Goal: Navigation & Orientation: Find specific page/section

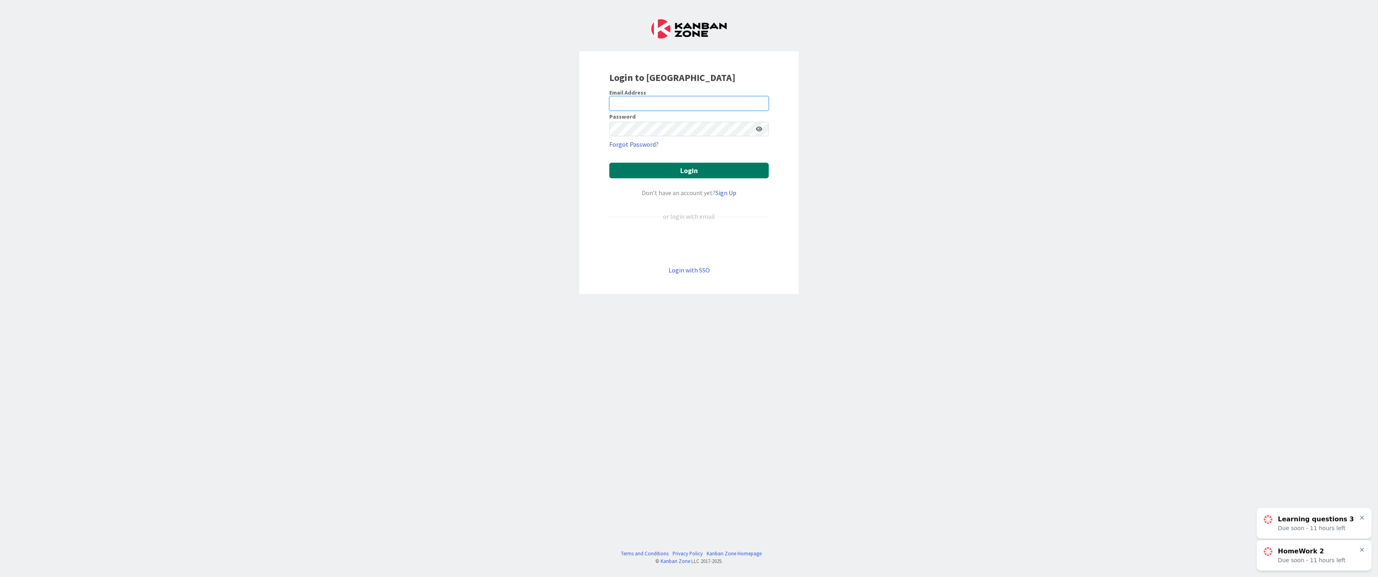
type input "harmansbanwait@outlook.com"
click at [641, 175] on button "Login" at bounding box center [688, 171] width 159 height 16
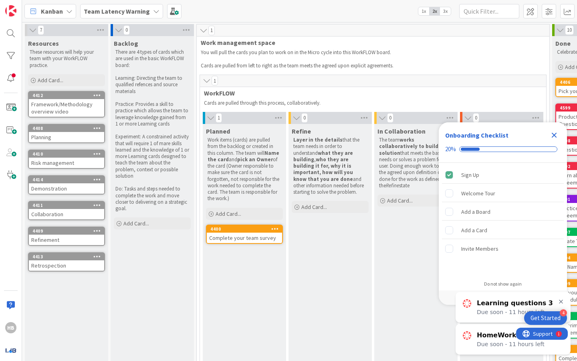
click at [552, 136] on icon "Close Checklist" at bounding box center [554, 135] width 5 height 5
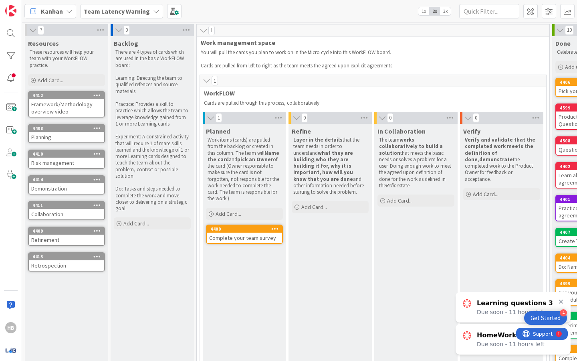
click at [70, 15] on div "Kanban" at bounding box center [50, 11] width 52 height 14
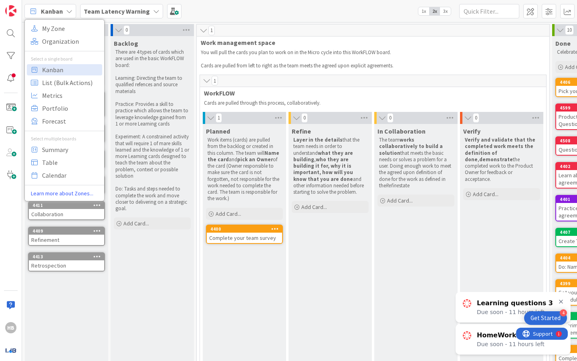
click at [123, 7] on b "Team Latency Warning" at bounding box center [117, 11] width 66 height 8
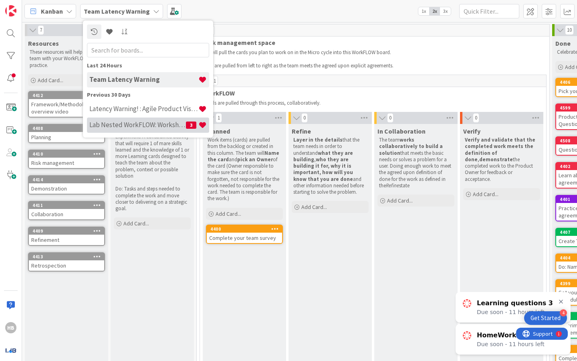
click at [149, 125] on h4 "Lab Nested WorkFLOW: Workshop" at bounding box center [137, 125] width 97 height 8
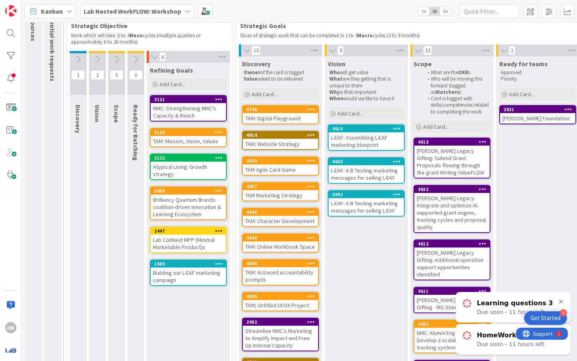
scroll to position [71, 0]
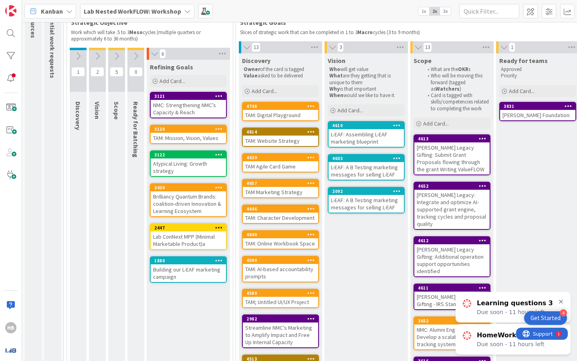
click at [198, 135] on div "TAM: Mission, Vision, Values" at bounding box center [188, 138] width 75 height 10
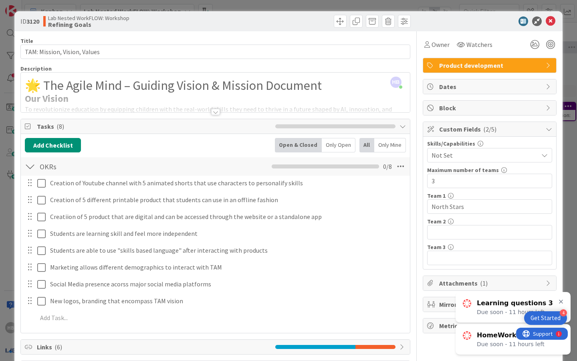
click at [93, 103] on div at bounding box center [215, 102] width 389 height 20
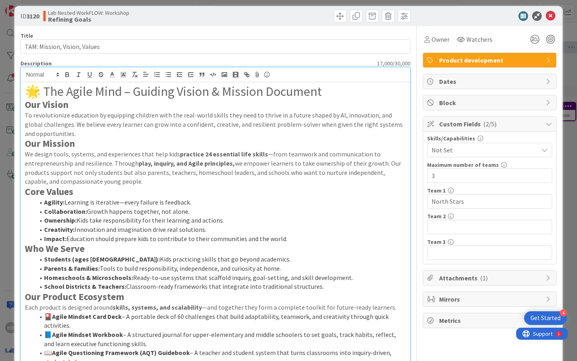
scroll to position [5, 0]
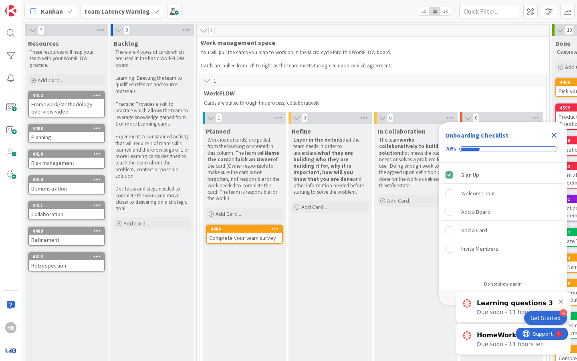
click at [556, 136] on icon "Close Checklist" at bounding box center [554, 135] width 5 height 5
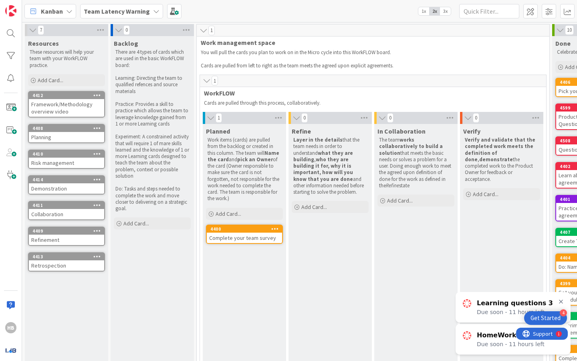
click at [121, 15] on b "Team Latency Warning" at bounding box center [117, 11] width 66 height 8
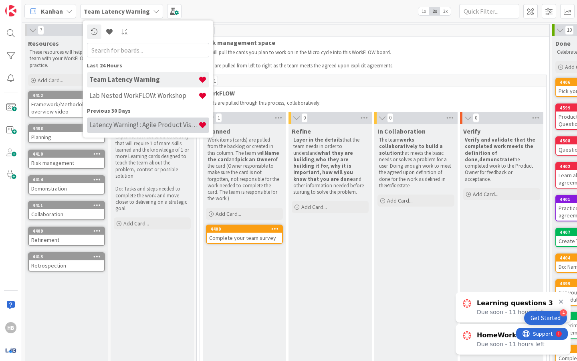
click at [157, 125] on h4 "Latency Warning! : Agile Product Vision" at bounding box center [143, 125] width 109 height 8
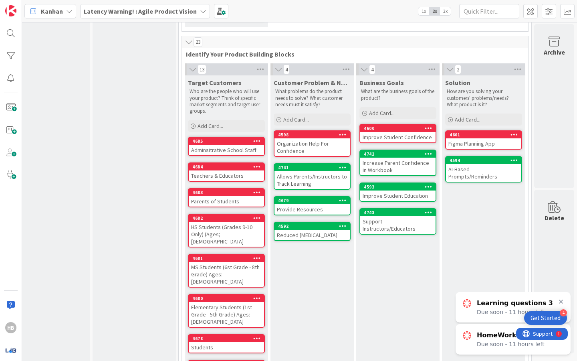
scroll to position [190, 18]
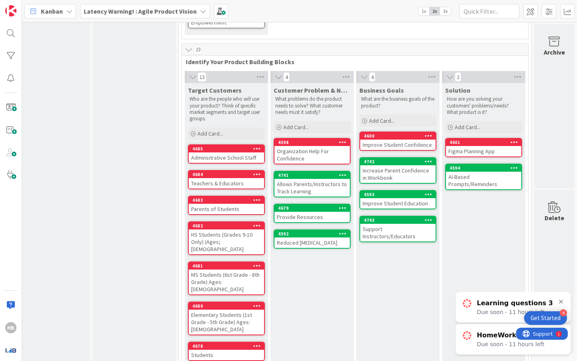
click at [486, 178] on div "AI-Based Prompts/Reminders" at bounding box center [483, 180] width 75 height 18
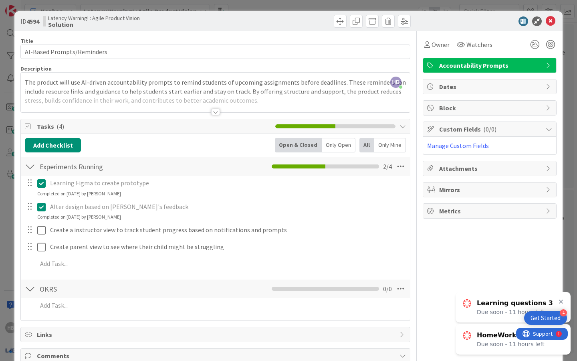
click at [214, 113] on div at bounding box center [215, 112] width 9 height 6
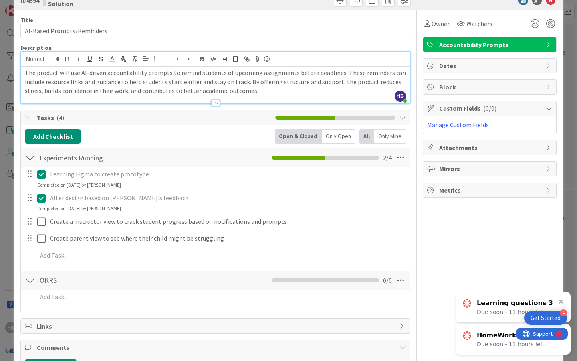
scroll to position [21, 0]
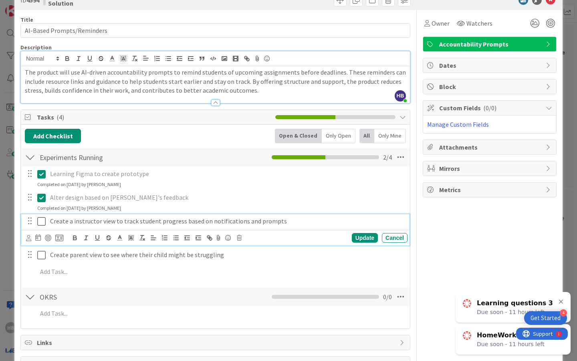
click at [46, 220] on button at bounding box center [42, 221] width 10 height 13
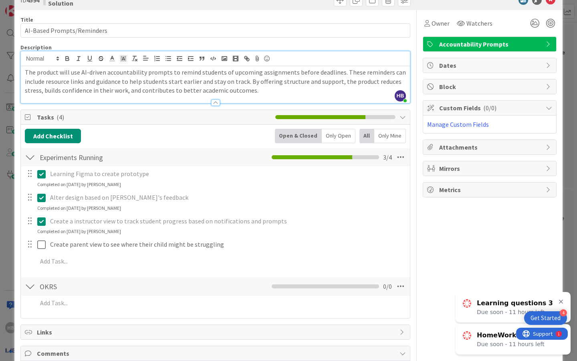
scroll to position [0, 0]
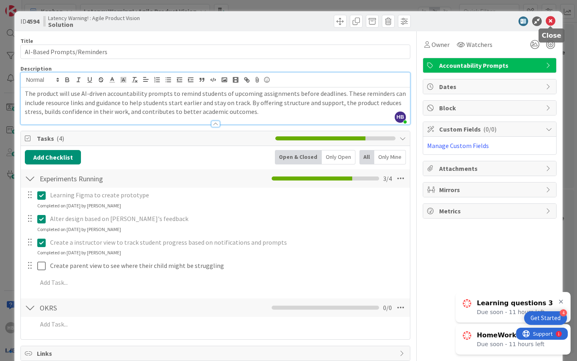
click at [550, 22] on icon at bounding box center [551, 21] width 10 height 10
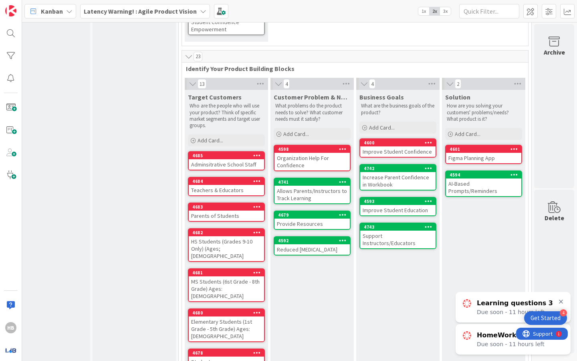
scroll to position [183, 18]
